Goal: Task Accomplishment & Management: Manage account settings

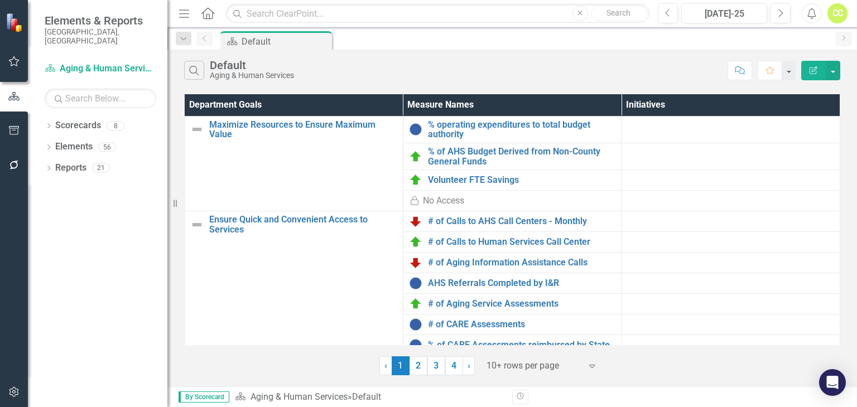
click at [51, 124] on icon "Dropdown" at bounding box center [49, 127] width 8 height 6
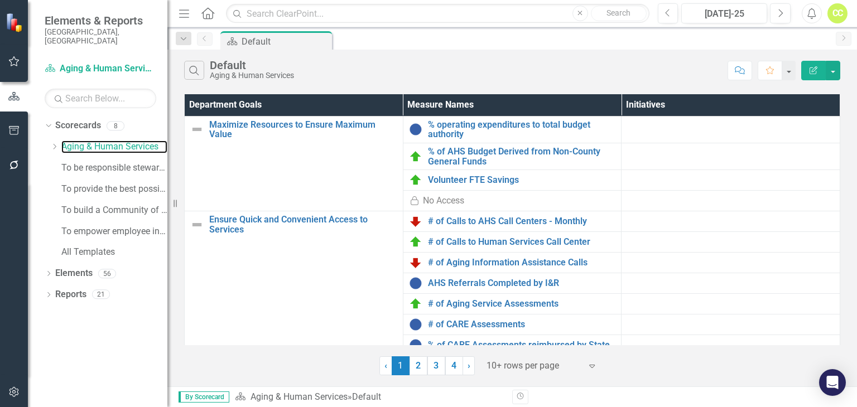
click at [68, 141] on link "Aging & Human Services" at bounding box center [114, 147] width 106 height 13
click at [81, 141] on link "Aging & Human Services" at bounding box center [114, 147] width 106 height 13
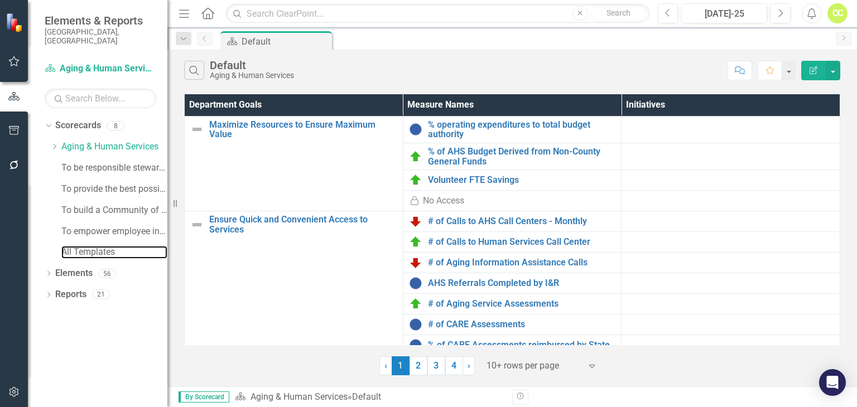
click at [92, 246] on link "All Templates" at bounding box center [114, 252] width 106 height 13
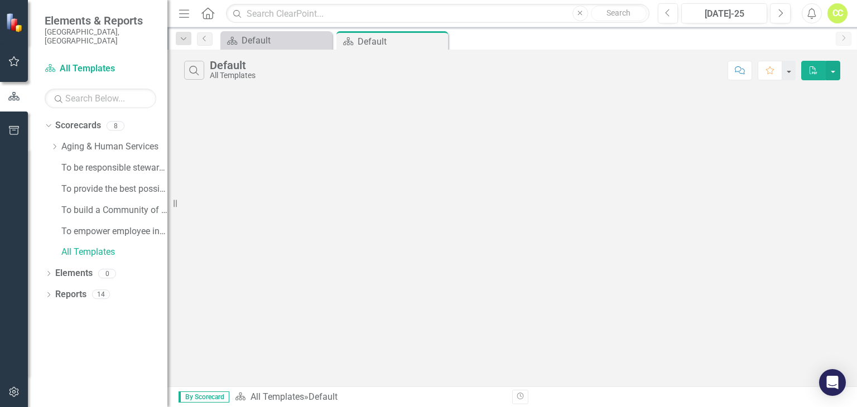
click at [108, 230] on div "To empower employee innovation and productivity" at bounding box center [114, 231] width 106 height 18
click at [125, 225] on link "To empower employee innovation and productivity" at bounding box center [114, 231] width 106 height 13
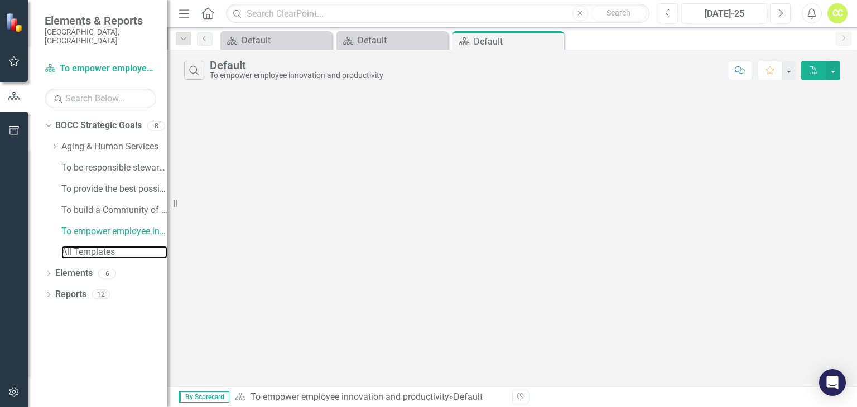
click at [109, 246] on link "All Templates" at bounding box center [114, 252] width 106 height 13
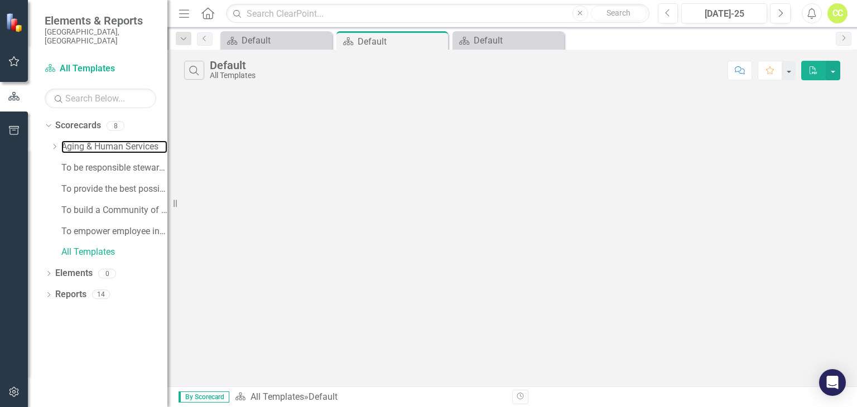
click at [96, 141] on link "Aging & Human Services" at bounding box center [114, 147] width 106 height 13
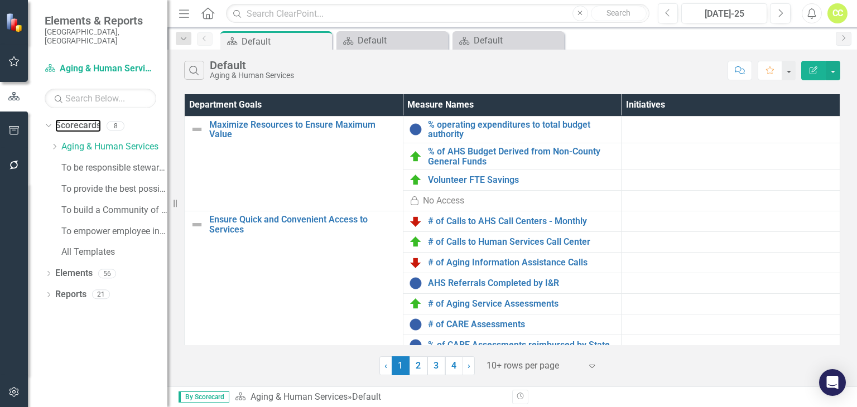
click at [92, 119] on link "Scorecards" at bounding box center [78, 125] width 46 height 13
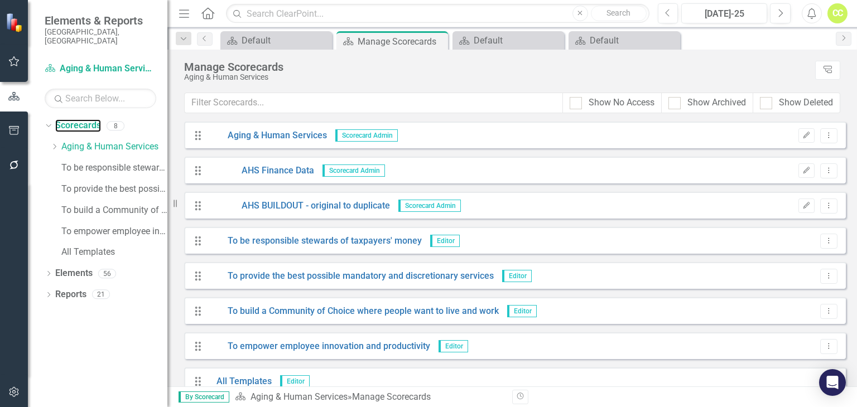
scroll to position [16, 0]
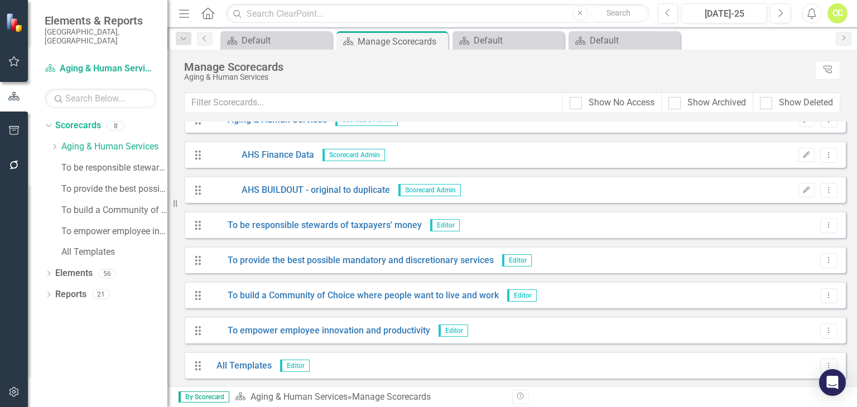
click at [824, 364] on icon "Dropdown Menu" at bounding box center [828, 365] width 9 height 7
click at [820, 364] on button "Dropdown Menu" at bounding box center [828, 366] width 17 height 15
click at [824, 327] on icon "Dropdown Menu" at bounding box center [828, 330] width 9 height 7
click at [824, 328] on icon "Dropdown Menu" at bounding box center [828, 330] width 9 height 7
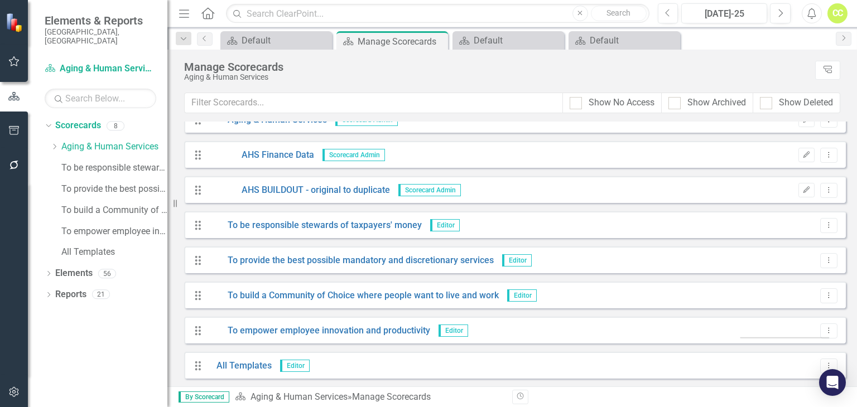
click at [824, 328] on icon "Dropdown Menu" at bounding box center [828, 330] width 9 height 7
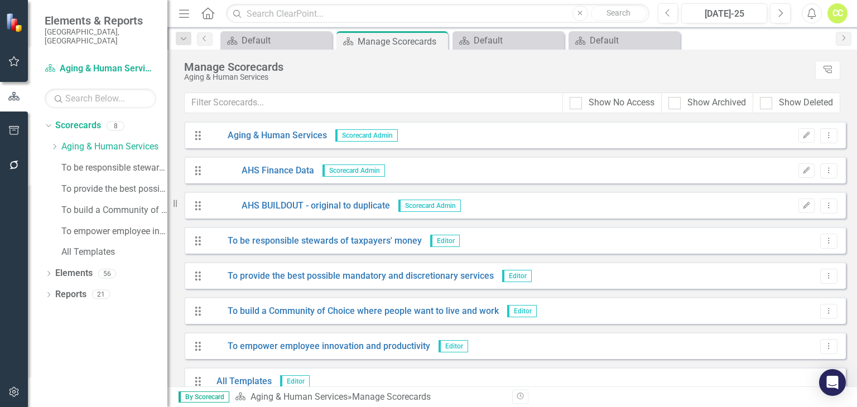
click at [824, 204] on icon "Dropdown Menu" at bounding box center [828, 205] width 9 height 7
click at [761, 72] on div "Manage Scorecards" at bounding box center [496, 67] width 625 height 12
click at [823, 71] on icon "Tree Explorer" at bounding box center [827, 70] width 11 height 8
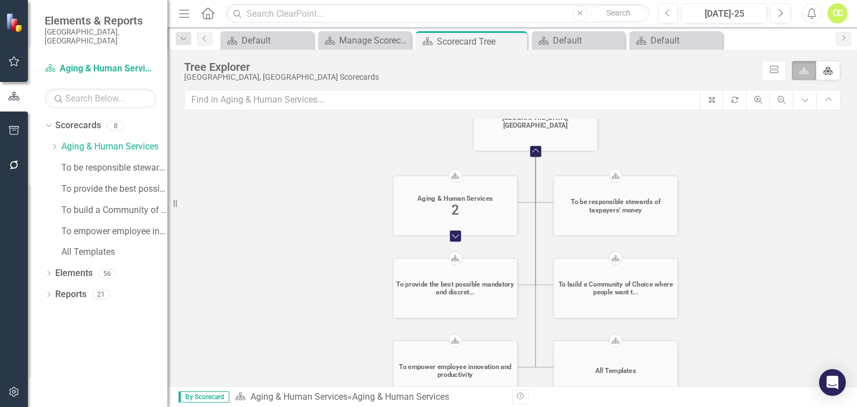
drag, startPoint x: 771, startPoint y: 233, endPoint x: 743, endPoint y: 163, distance: 75.3
click at [743, 163] on icon "Home [GEOGRAPHIC_DATA], [GEOGRAPHIC_DATA] Collapse Chart Scorecard Aging & Huma…" at bounding box center [512, 294] width 656 height 351
click at [452, 232] on foreignobject "Expand Chart" at bounding box center [455, 236] width 18 height 18
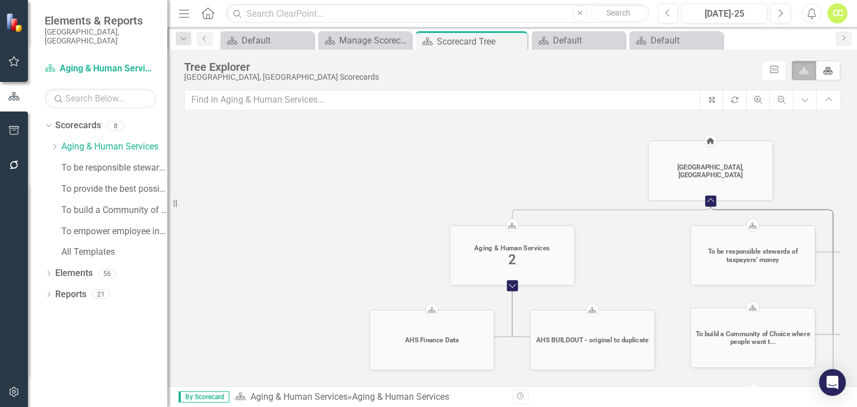
click at [587, 347] on div "AHS BUILDOUT - original to duplicate" at bounding box center [592, 340] width 124 height 34
click at [570, 335] on div "AHS BUILDOUT - original to duplicate" at bounding box center [592, 340] width 124 height 34
click at [572, 341] on div "AHS BUILDOUT - original to duplicate" at bounding box center [592, 340] width 112 height 8
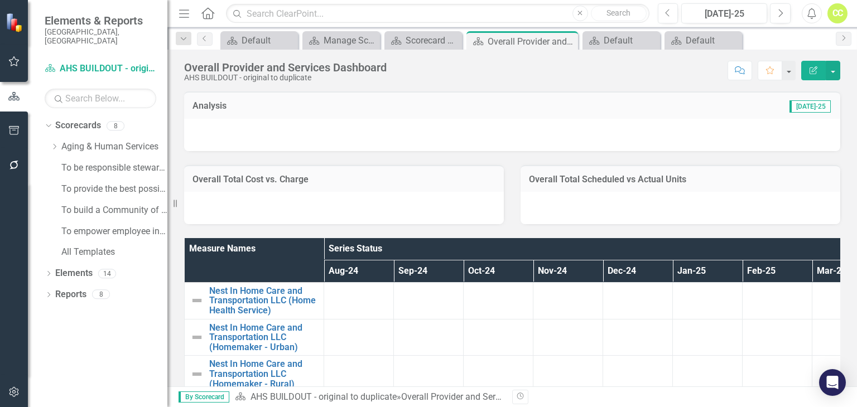
click at [807, 70] on button "Edit Report" at bounding box center [813, 71] width 25 height 20
